Goal: Task Accomplishment & Management: Use online tool/utility

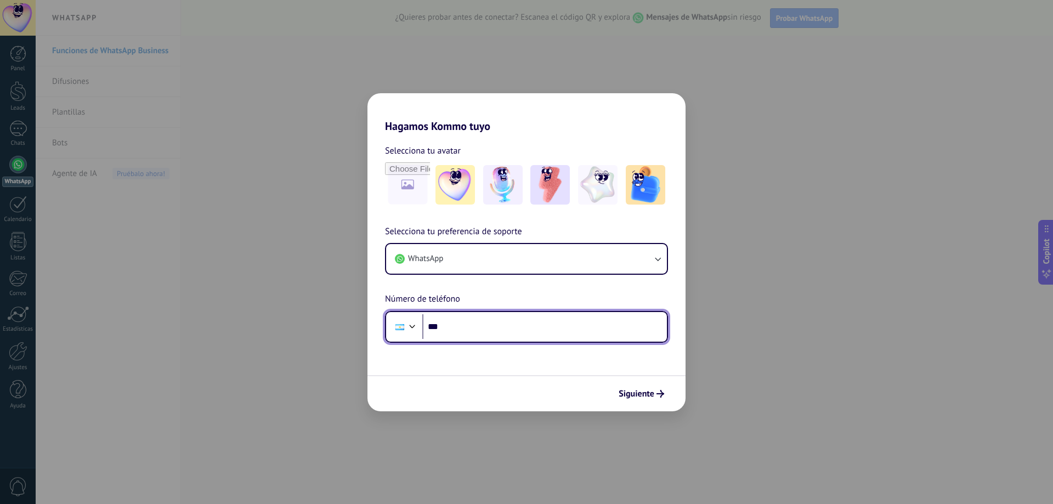
click at [526, 335] on input "***" at bounding box center [544, 326] width 245 height 25
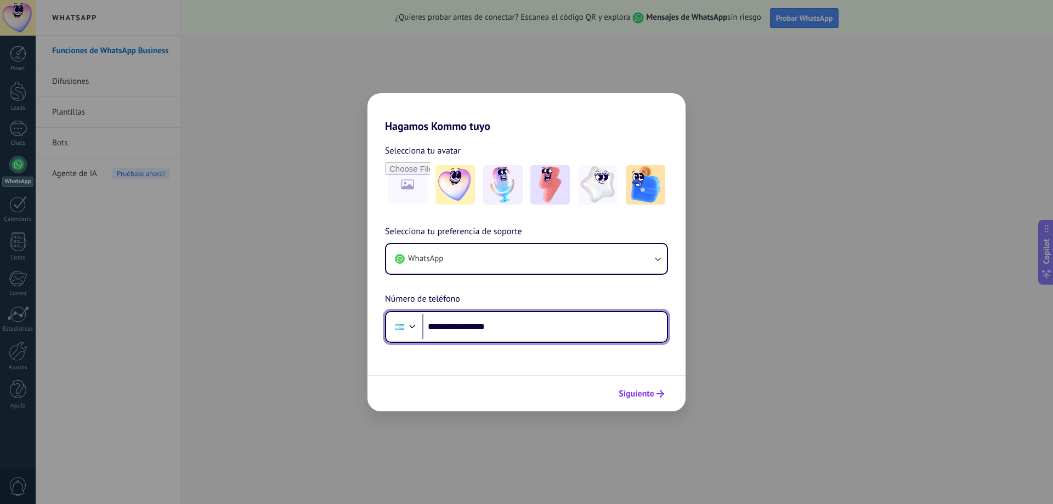
type input "**********"
click at [643, 393] on span "Siguiente" at bounding box center [637, 394] width 36 height 8
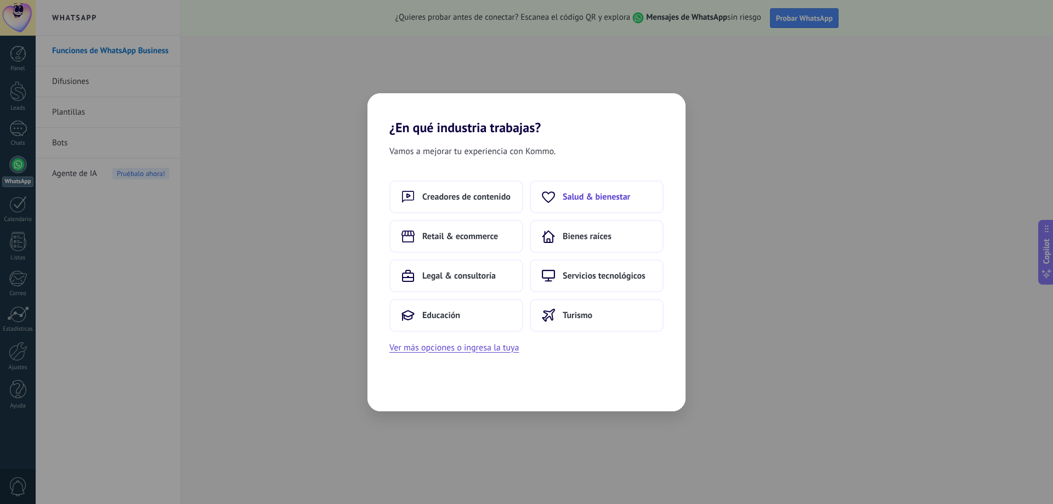
click at [561, 194] on button "Salud & bienestar" at bounding box center [597, 197] width 134 height 33
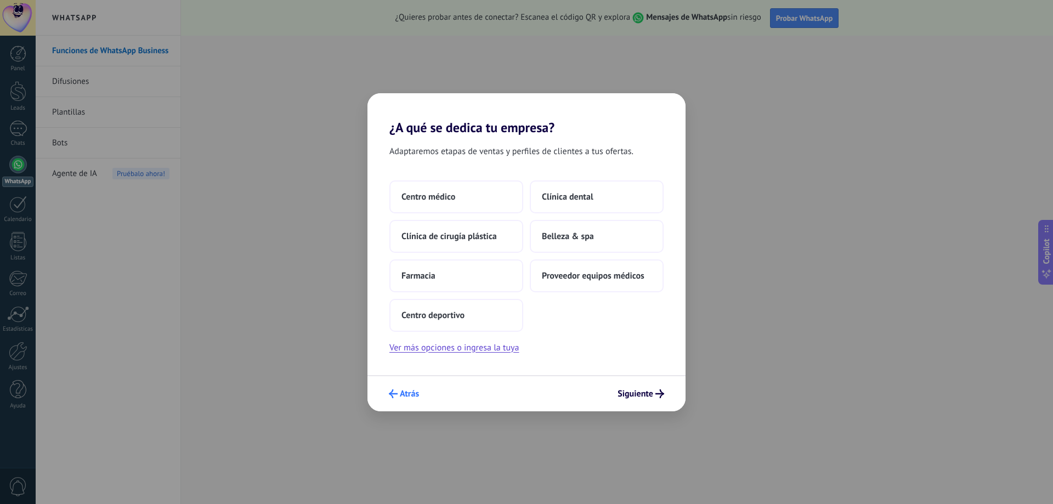
click at [400, 394] on span "Atrás" at bounding box center [409, 394] width 19 height 8
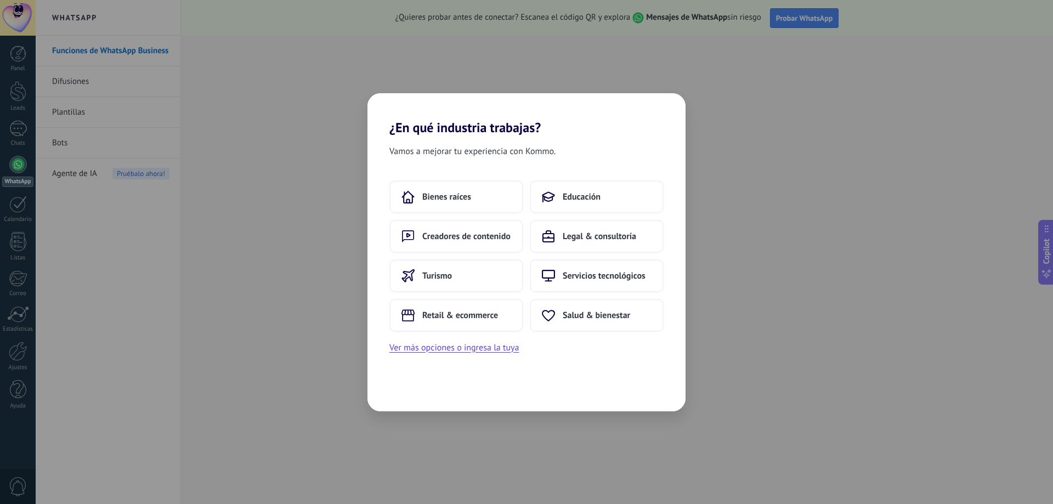
click at [427, 355] on div "Vamos a mejorar tu experiencia con Kommo. Bienes raíces Educación Creadores de …" at bounding box center [527, 274] width 318 height 276
click at [427, 354] on button "Ver más opciones o ingresa la tuya" at bounding box center [454, 348] width 129 height 14
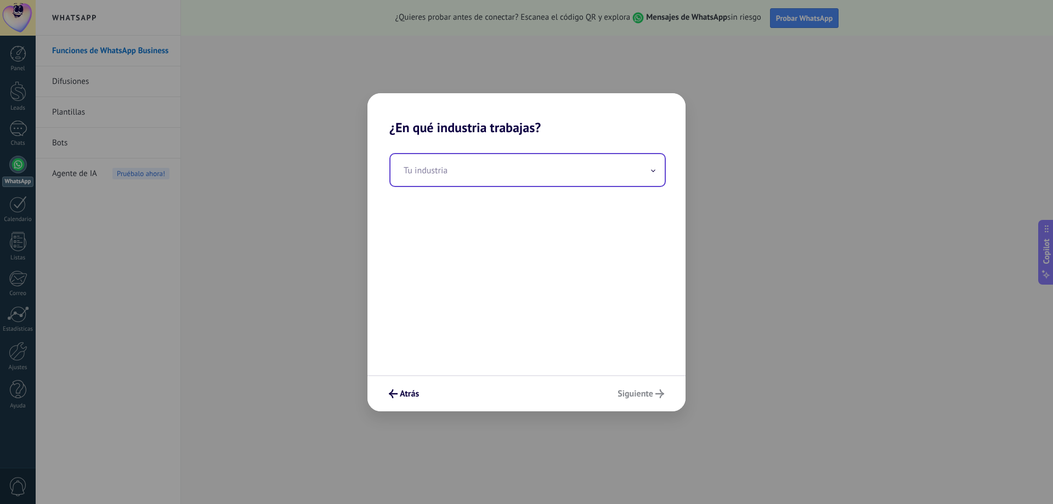
click at [481, 181] on input "text" at bounding box center [528, 170] width 274 height 32
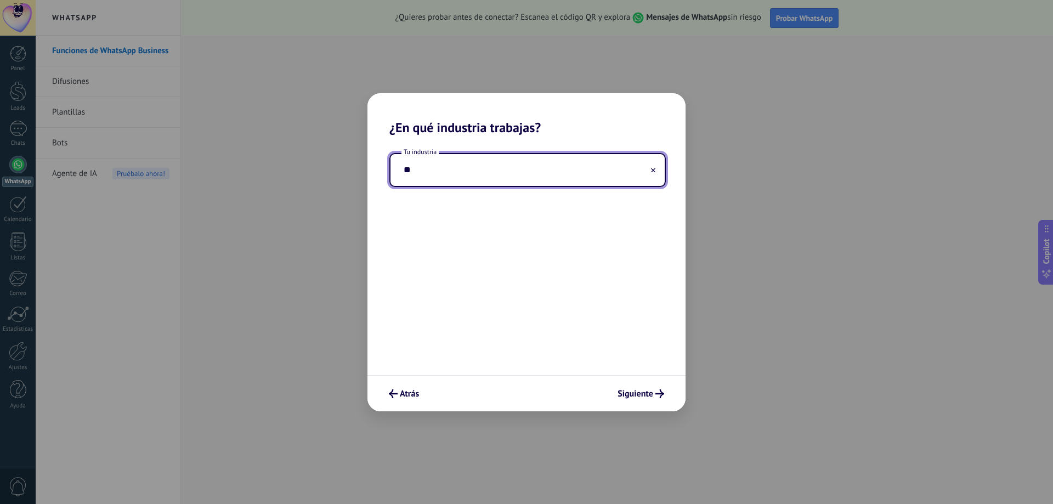
type input "*"
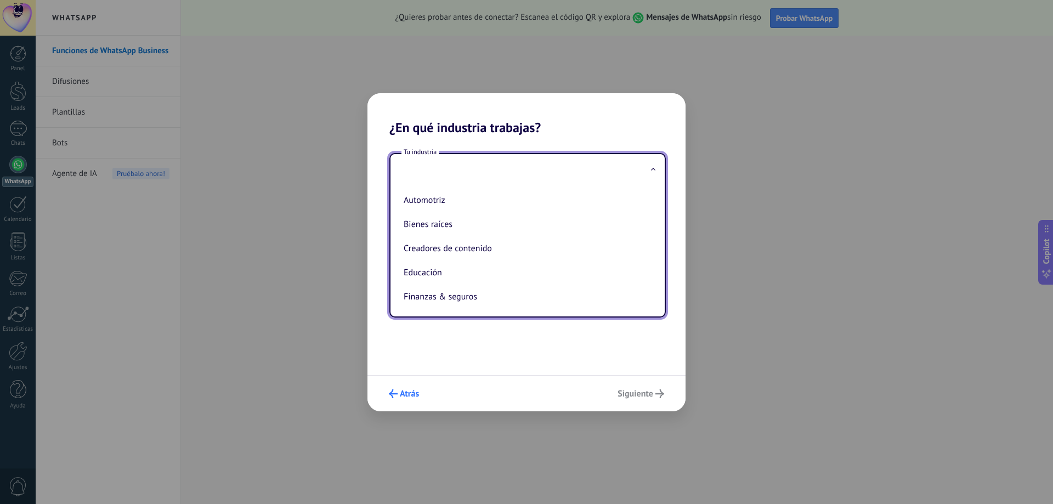
click at [420, 386] on button "Atrás" at bounding box center [404, 394] width 40 height 19
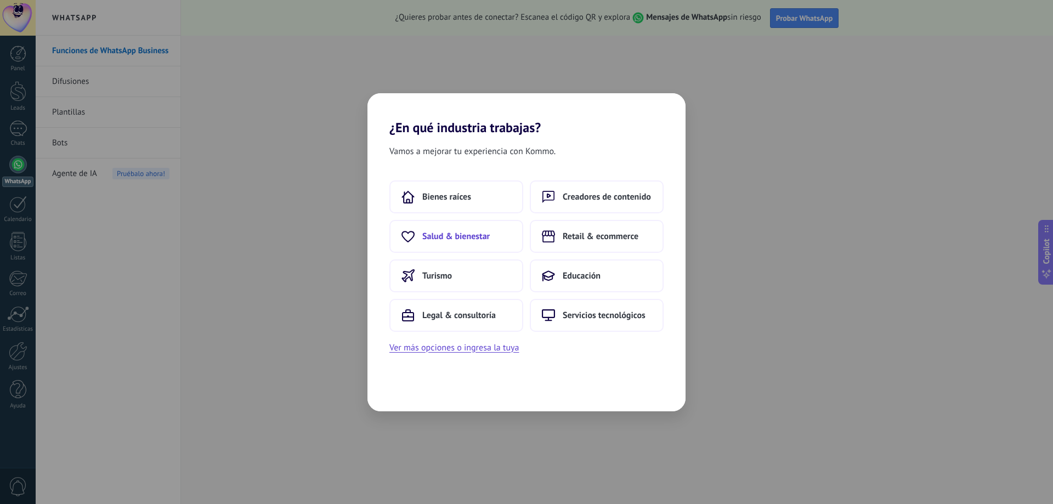
click at [438, 238] on span "Salud & bienestar" at bounding box center [455, 236] width 67 height 11
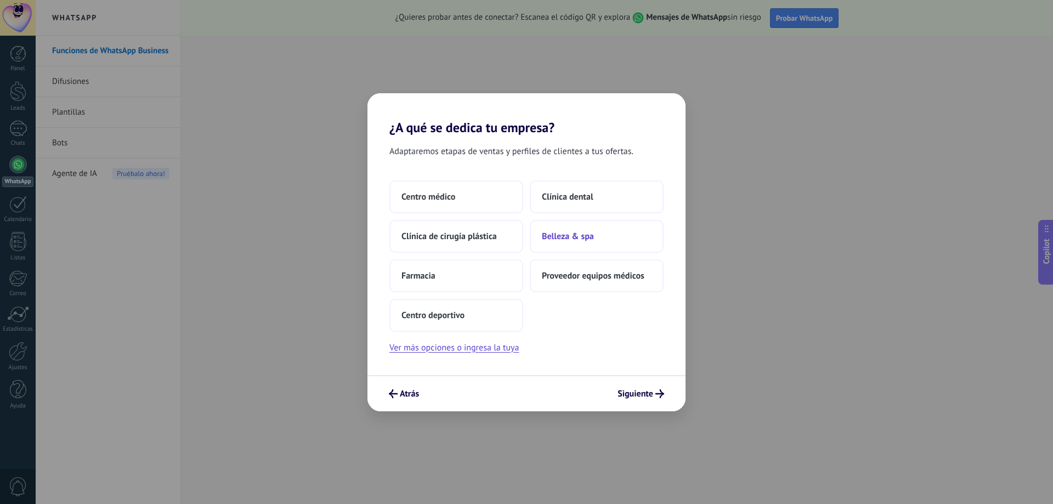
click at [590, 235] on span "Belleza & spa" at bounding box center [568, 236] width 52 height 11
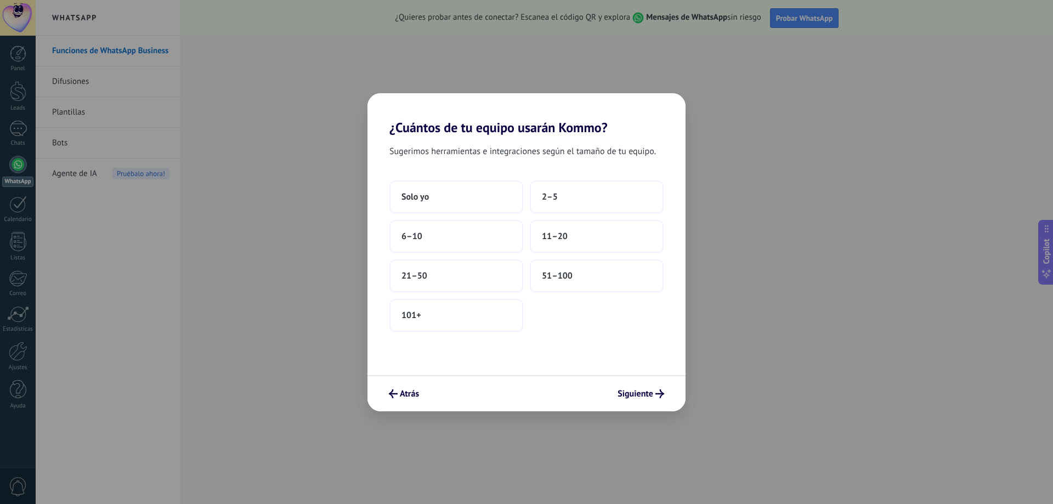
click at [529, 196] on div "Solo yo 2–5 6–10 11–20 21–50 51–100 101+" at bounding box center [527, 256] width 274 height 151
click at [536, 196] on button "2–5" at bounding box center [597, 197] width 134 height 33
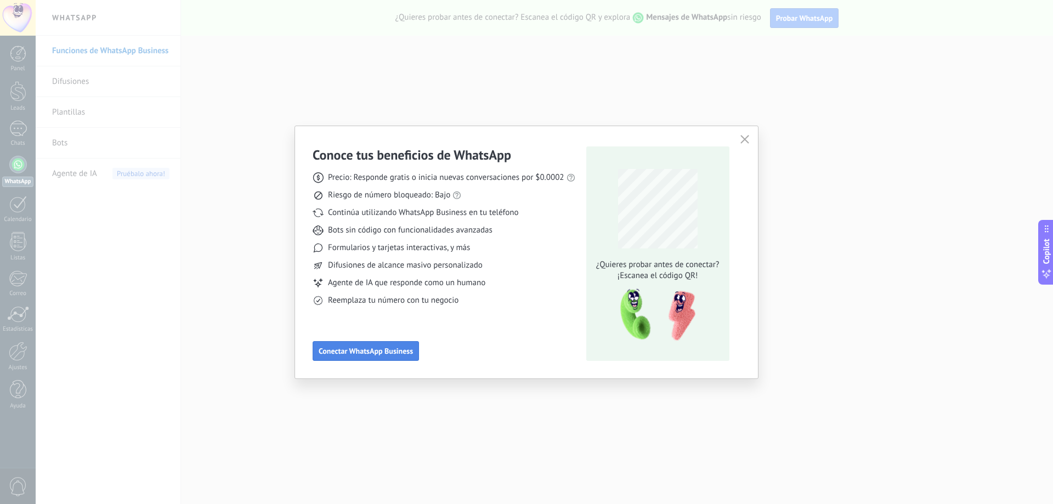
click at [394, 351] on span "Conectar WhatsApp Business" at bounding box center [366, 351] width 94 height 8
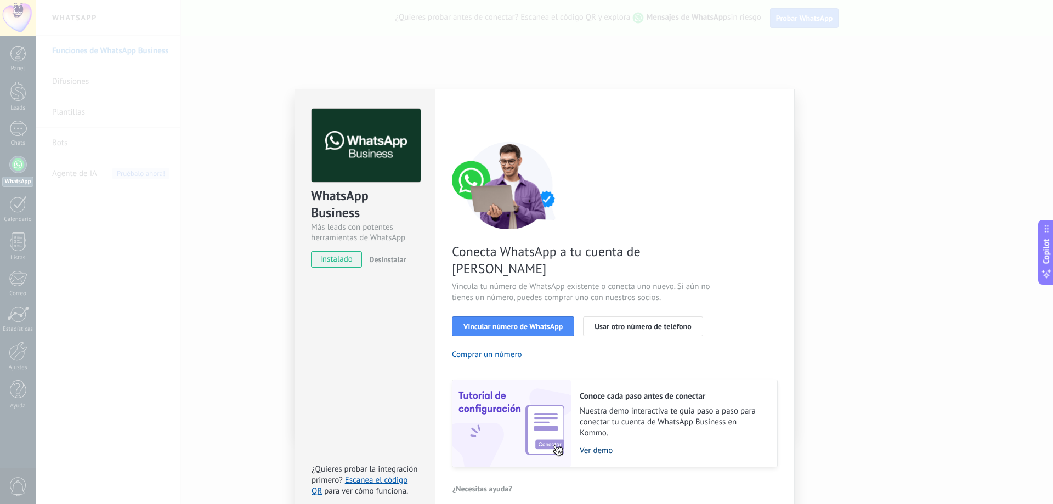
click at [598, 446] on link "Ver demo" at bounding box center [673, 451] width 187 height 10
click at [797, 148] on div "WhatsApp Business Más leads con potentes herramientas de WhatsApp instalado Des…" at bounding box center [545, 252] width 1018 height 504
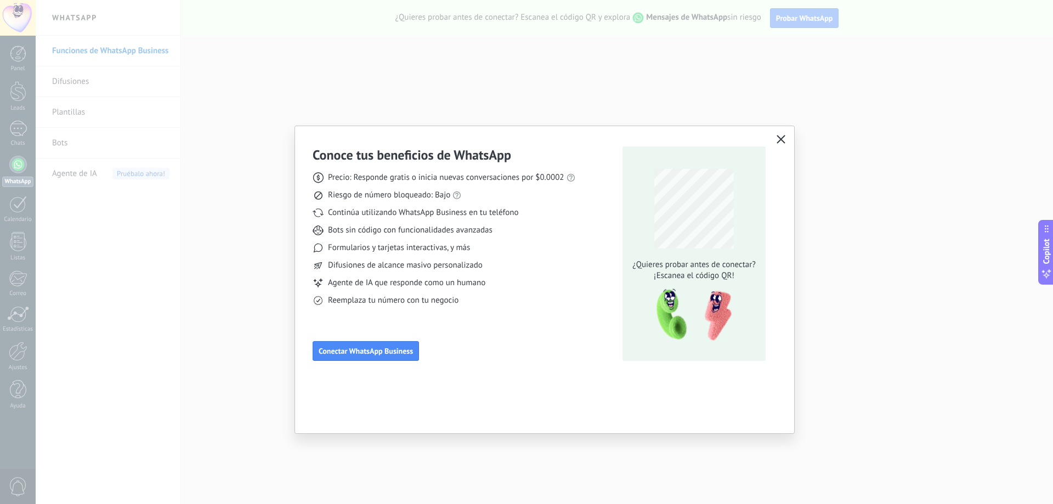
click at [786, 139] on button "button" at bounding box center [781, 139] width 14 height 15
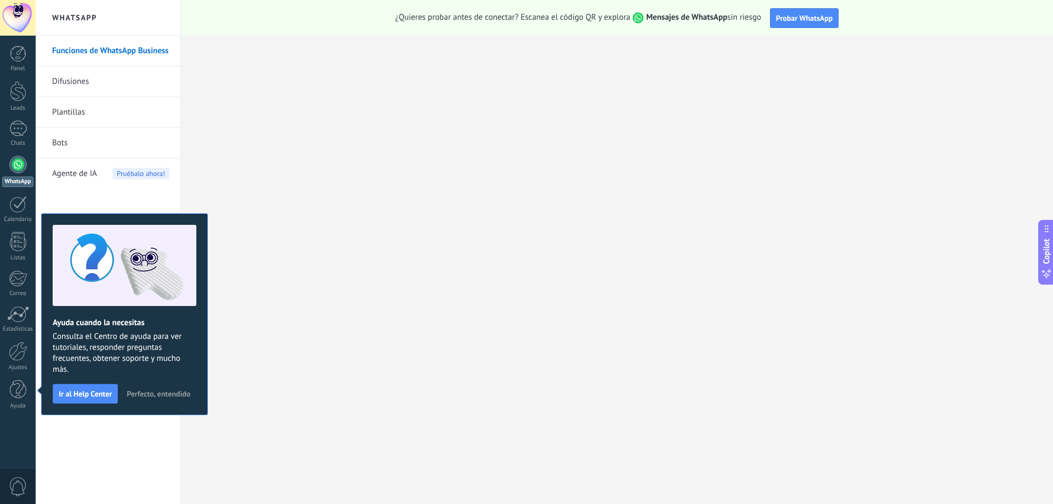
click at [21, 167] on div at bounding box center [18, 165] width 18 height 18
click at [70, 145] on link "Bots" at bounding box center [110, 143] width 117 height 31
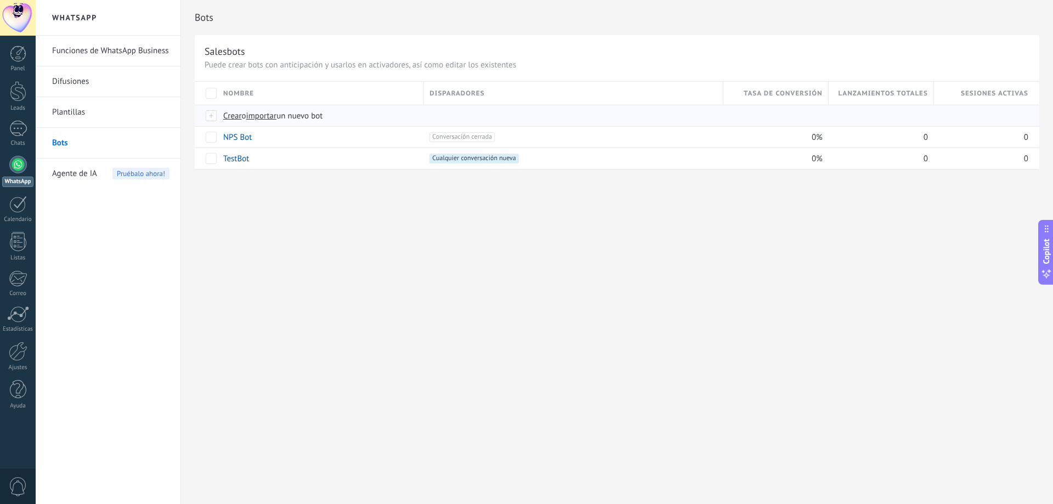
click at [236, 114] on span "Crear" at bounding box center [232, 116] width 19 height 10
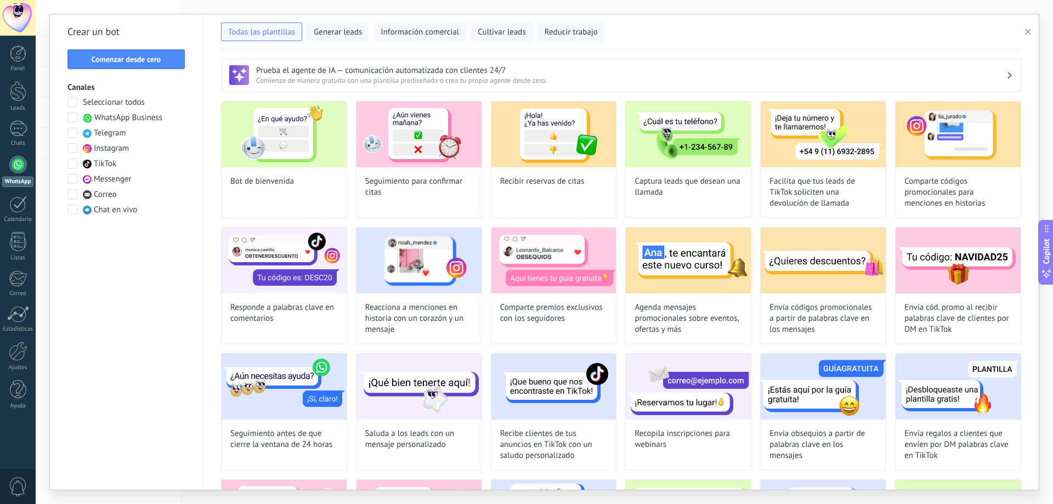
click at [120, 124] on div "Seleccionar todos WhatsApp Business Telegram Instagram TikTok Messenger Correo …" at bounding box center [126, 156] width 118 height 119
click at [76, 119] on span at bounding box center [72, 117] width 10 height 10
